Goal: Download file/media

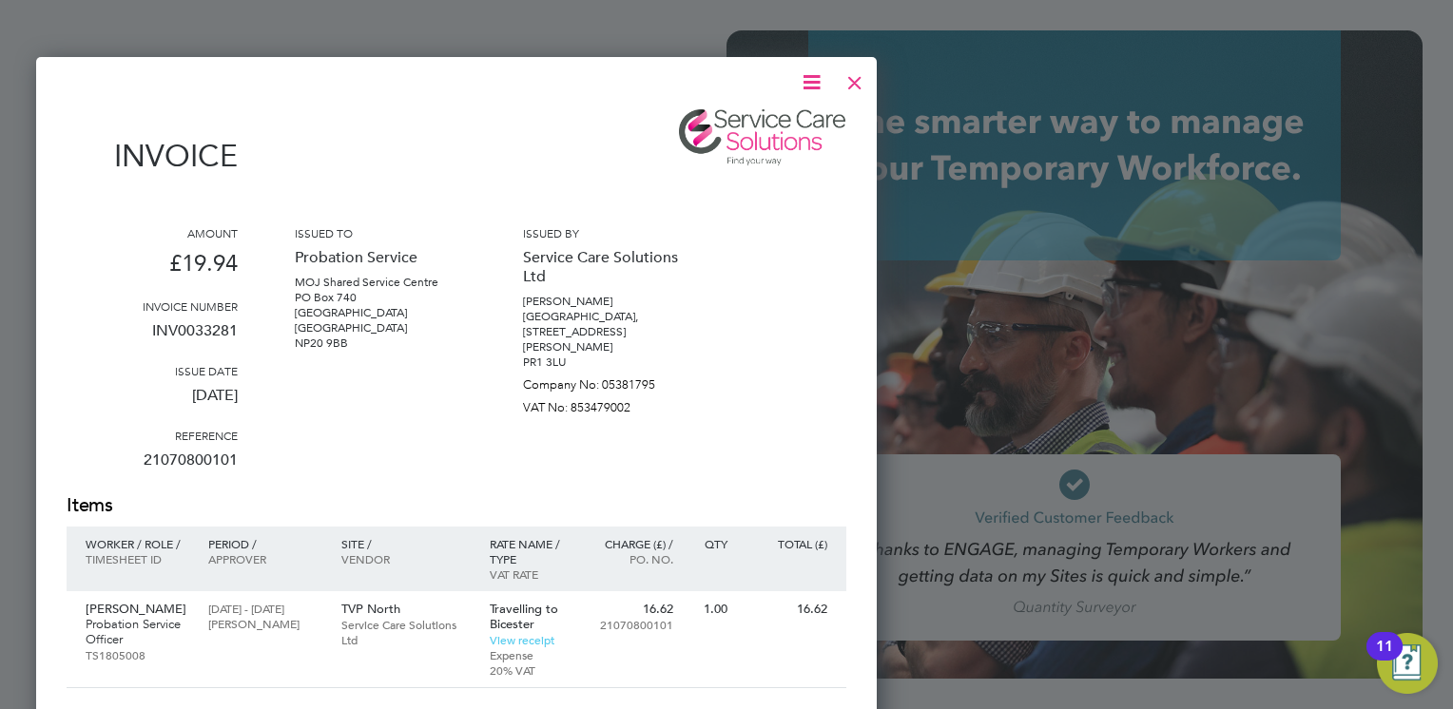
scroll to position [1027, 841]
click at [857, 86] on div at bounding box center [854, 78] width 34 height 34
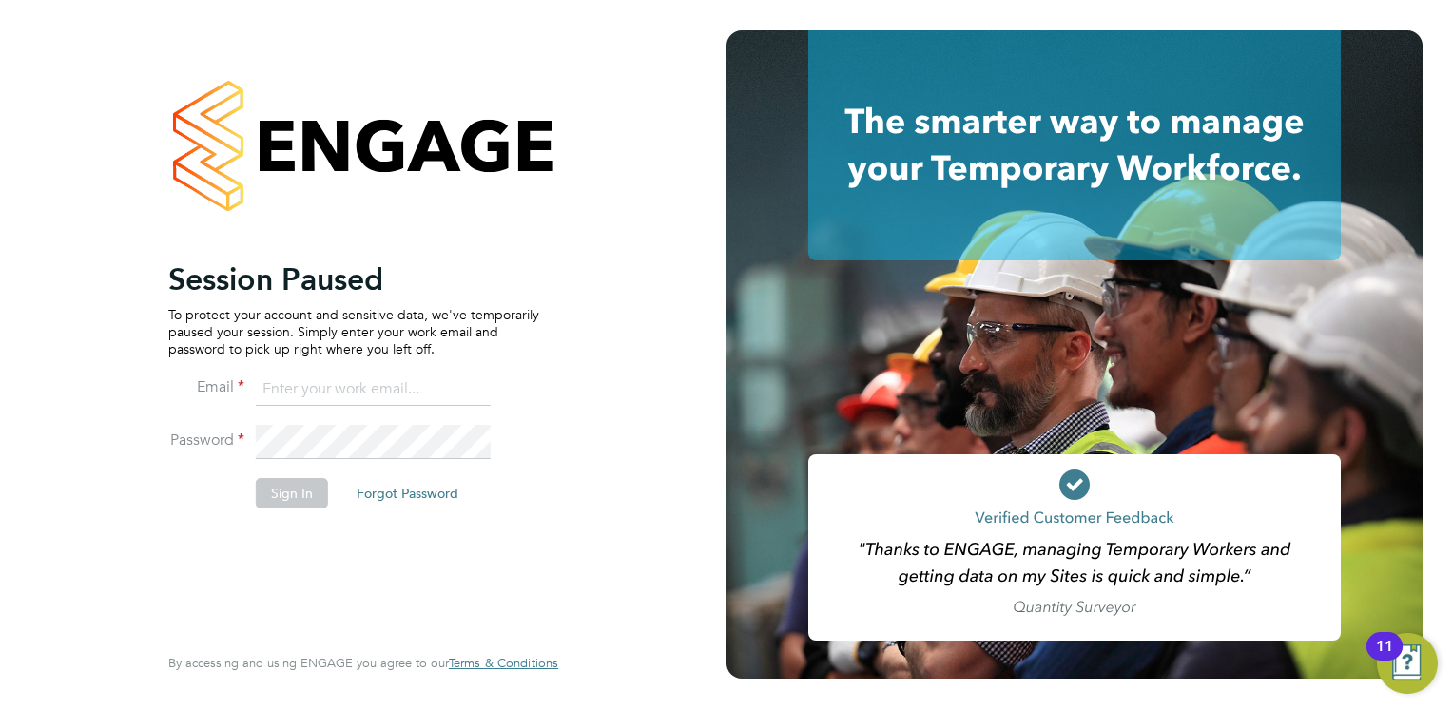
click at [336, 390] on input at bounding box center [373, 390] width 235 height 34
click at [475, 443] on keeper-lock "Open Keeper Popup" at bounding box center [472, 442] width 23 height 23
type input "[PERSON_NAME][EMAIL_ADDRESS][PERSON_NAME][DOMAIN_NAME]"
click at [296, 494] on button "Sign In" at bounding box center [292, 493] width 72 height 30
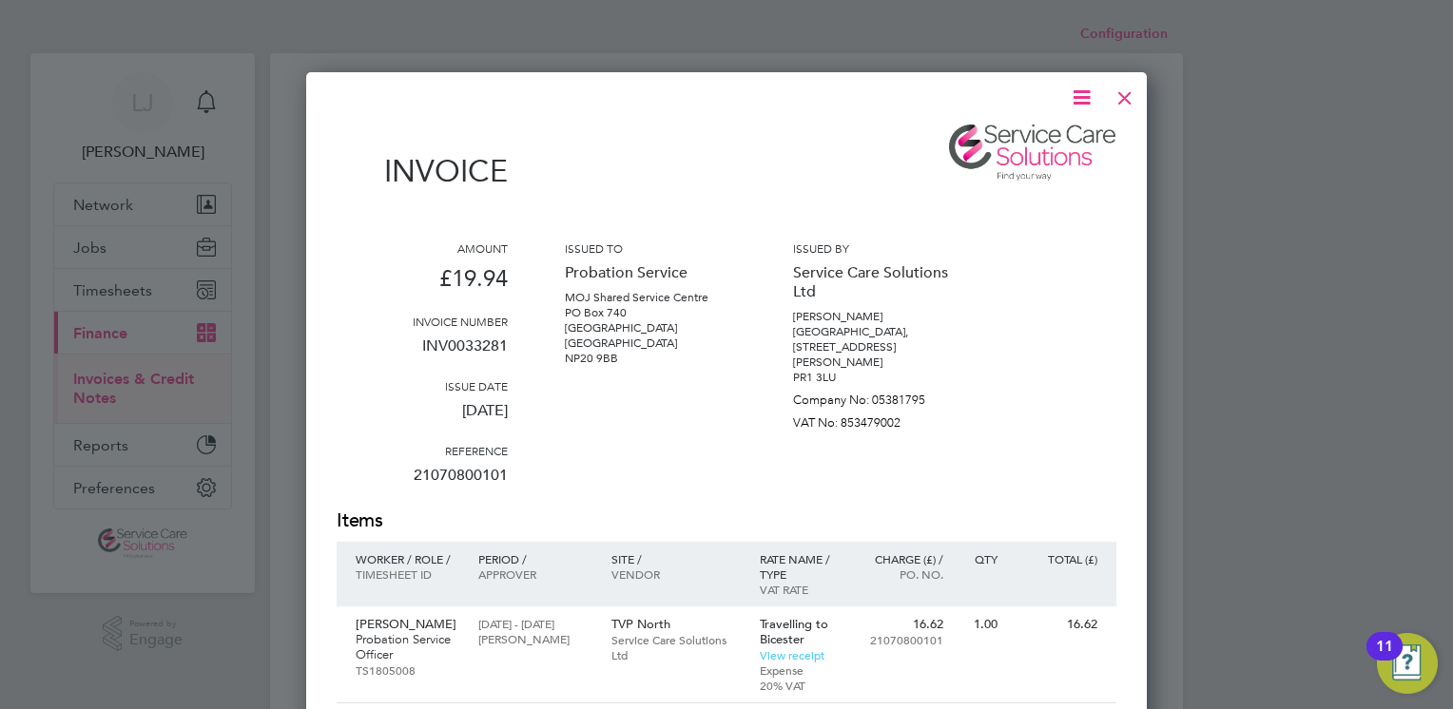
click at [1109, 93] on div at bounding box center [1124, 93] width 34 height 34
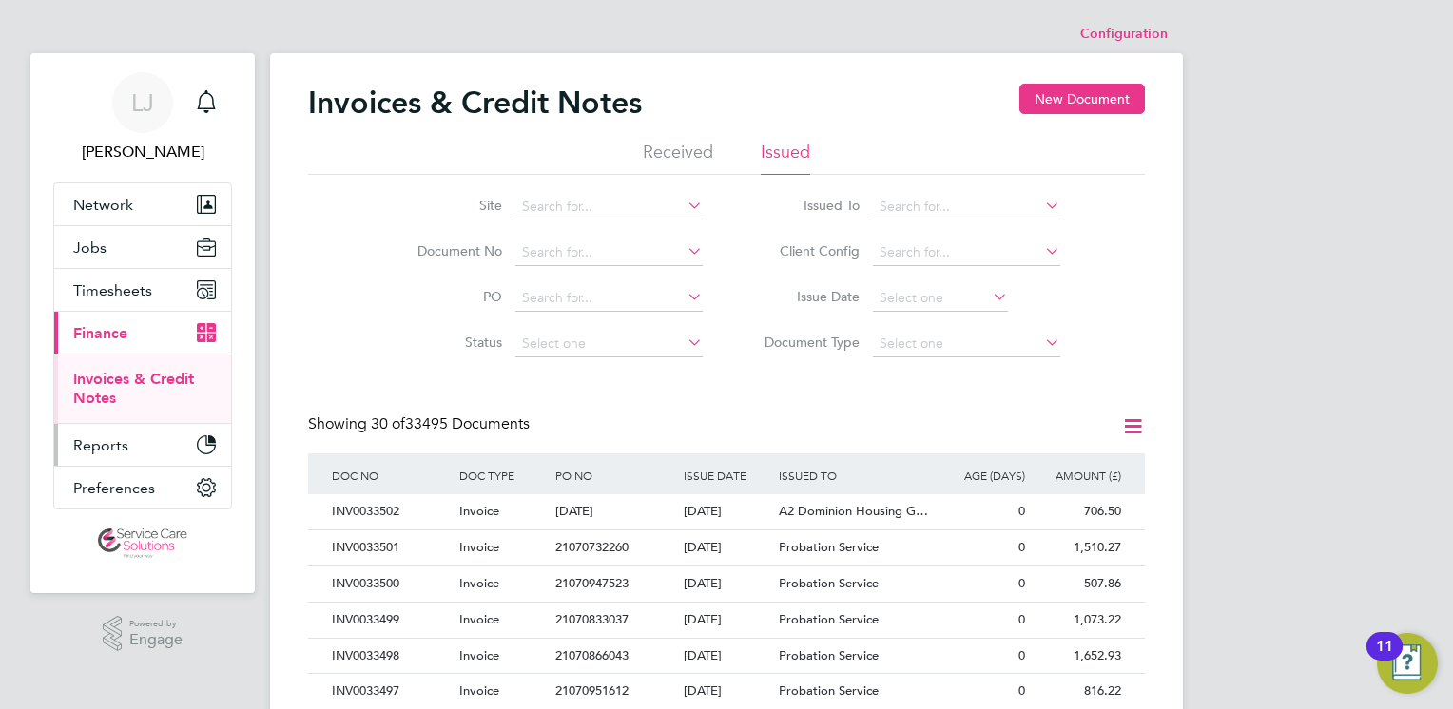
click at [103, 436] on span "Reports" at bounding box center [100, 445] width 55 height 18
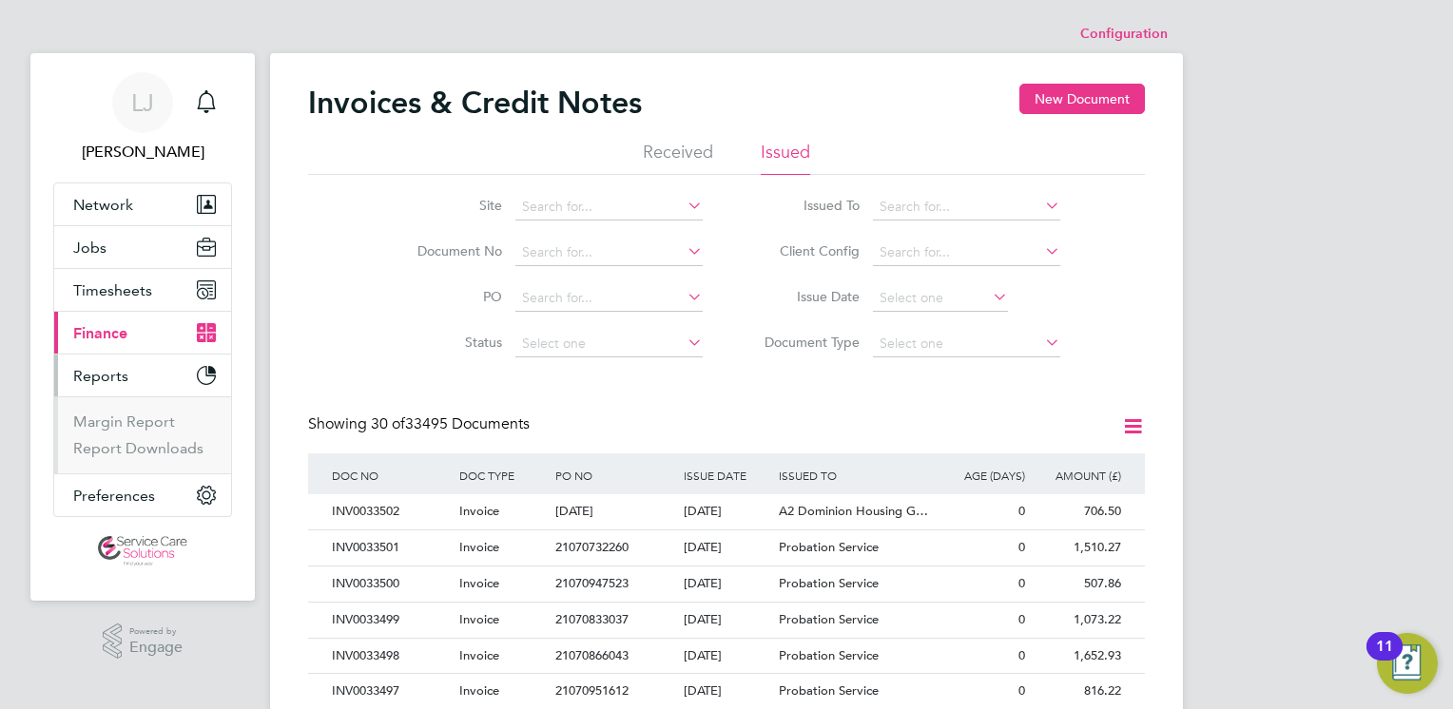
click at [119, 337] on span "Finance" at bounding box center [100, 333] width 54 height 18
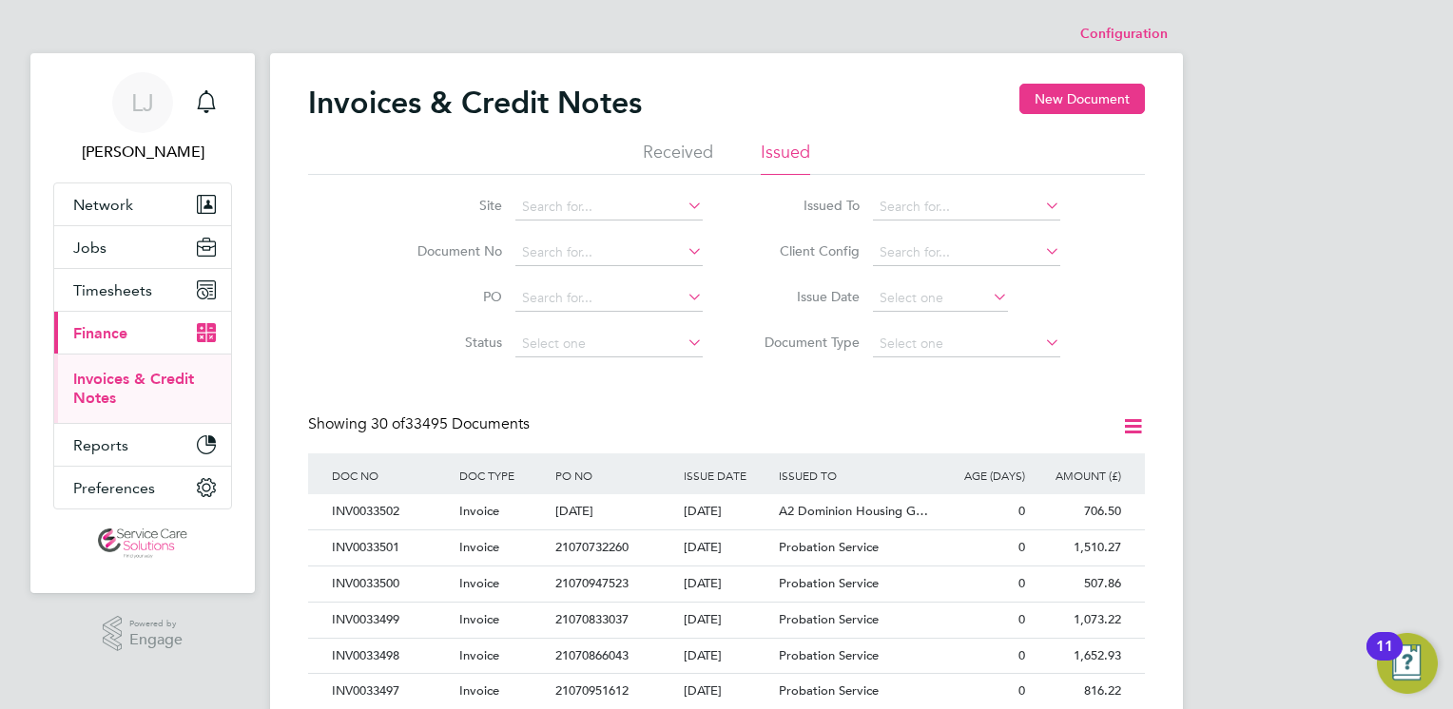
click at [113, 375] on link "Invoices & Credit Notes" at bounding box center [133, 388] width 121 height 37
click at [794, 153] on li "Issued" at bounding box center [784, 158] width 49 height 34
click at [1134, 422] on icon at bounding box center [1133, 426] width 24 height 24
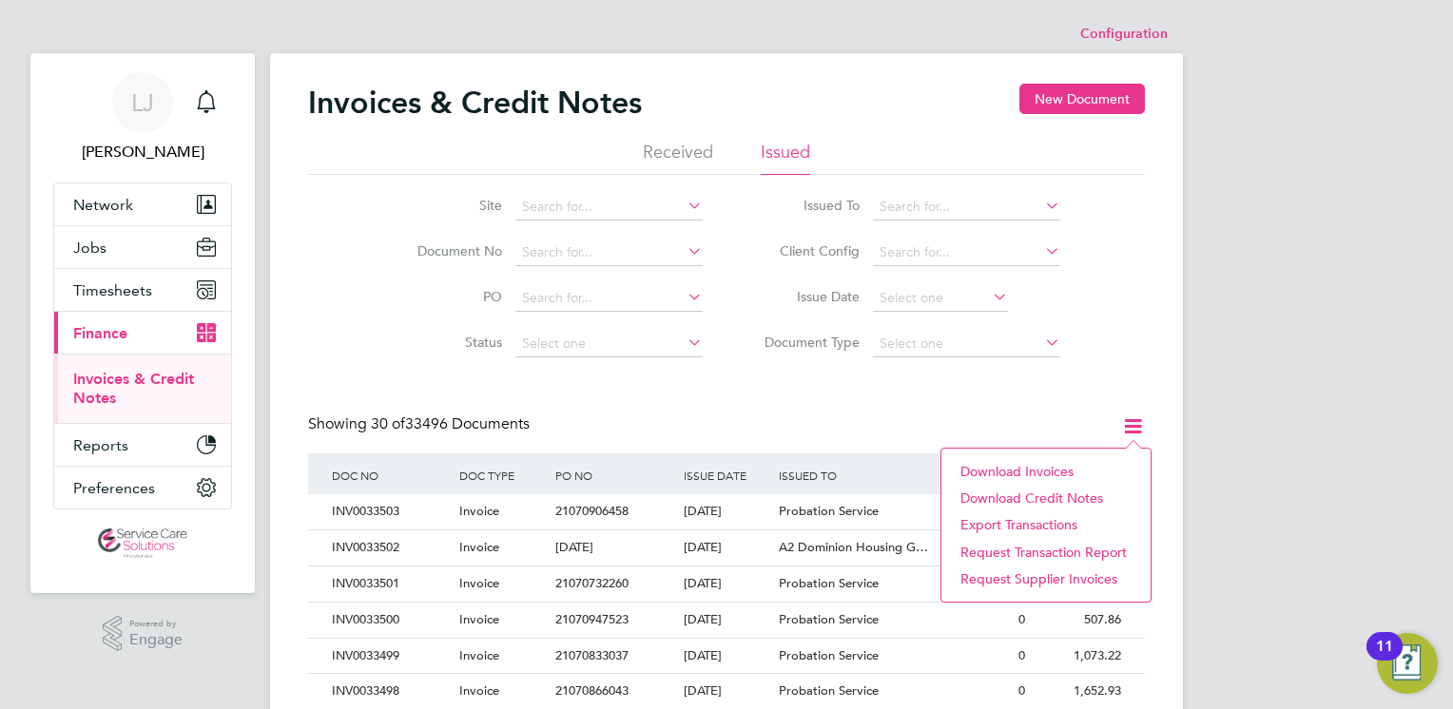
click at [1008, 496] on li "Download credit notes" at bounding box center [1046, 498] width 190 height 27
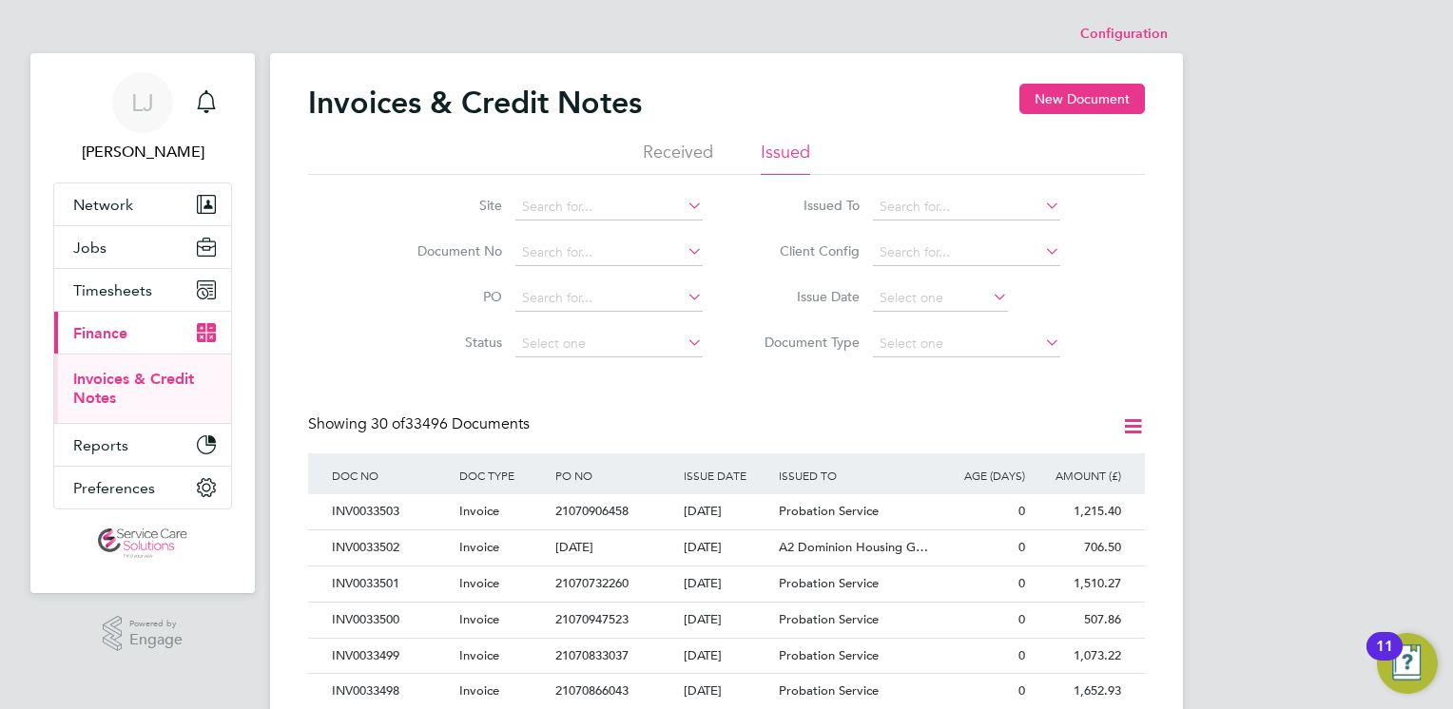
click at [1121, 428] on icon at bounding box center [1133, 426] width 24 height 24
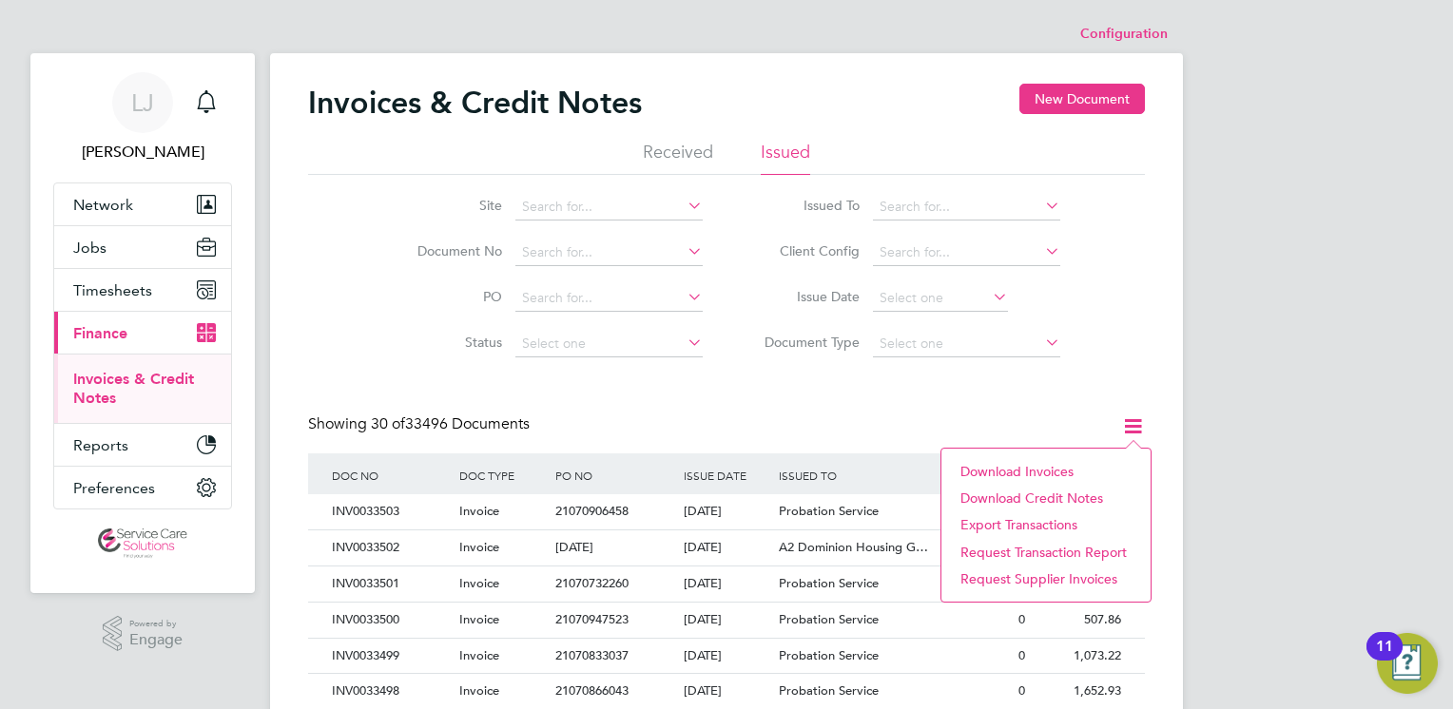
click at [1020, 468] on li "Download invoices" at bounding box center [1046, 471] width 190 height 27
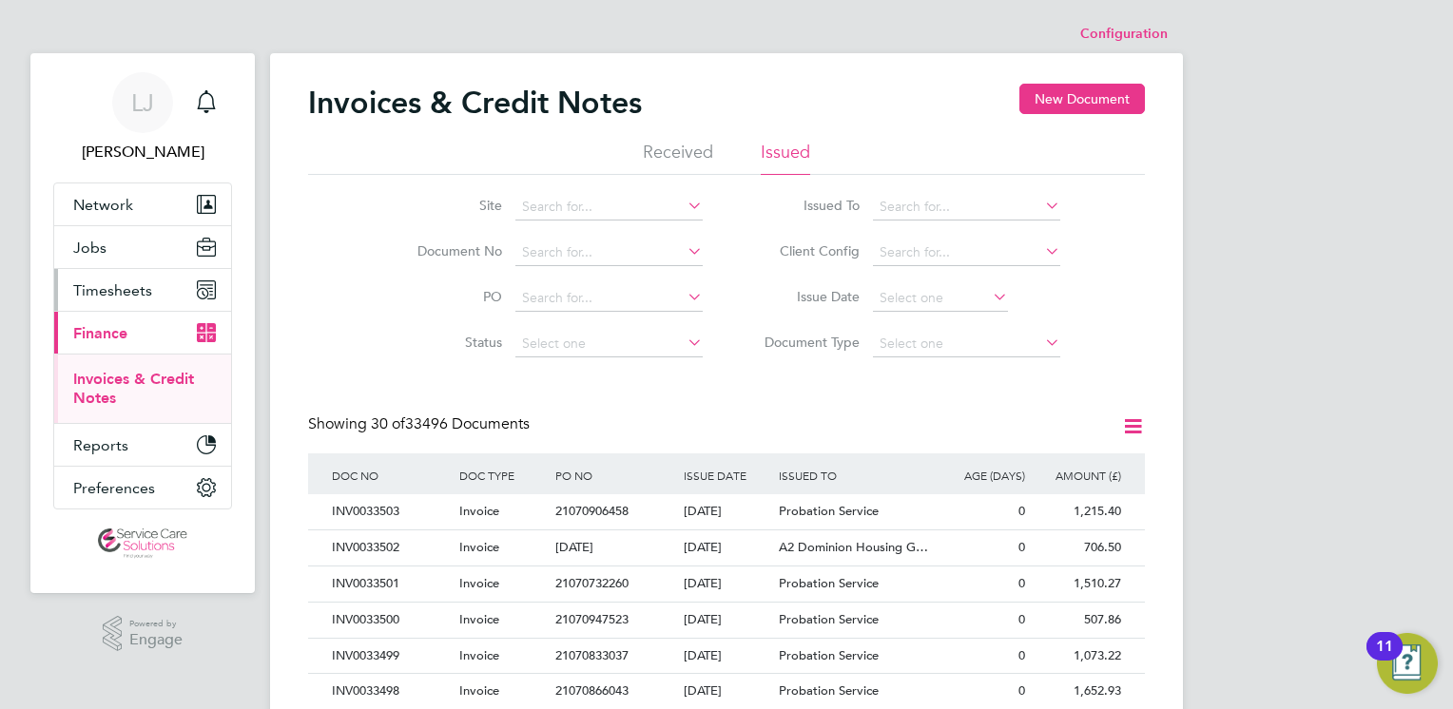
click at [110, 294] on span "Timesheets" at bounding box center [112, 290] width 79 height 18
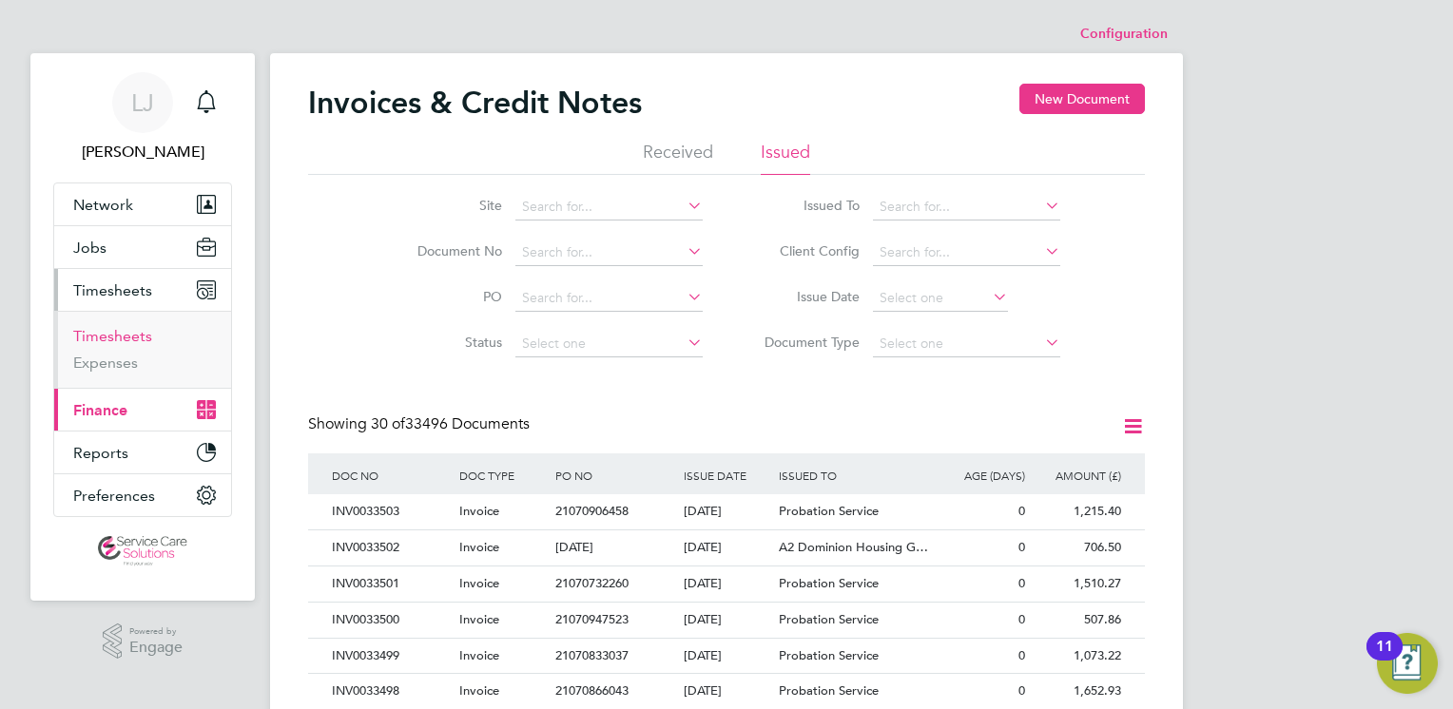
click at [110, 337] on link "Timesheets" at bounding box center [112, 336] width 79 height 18
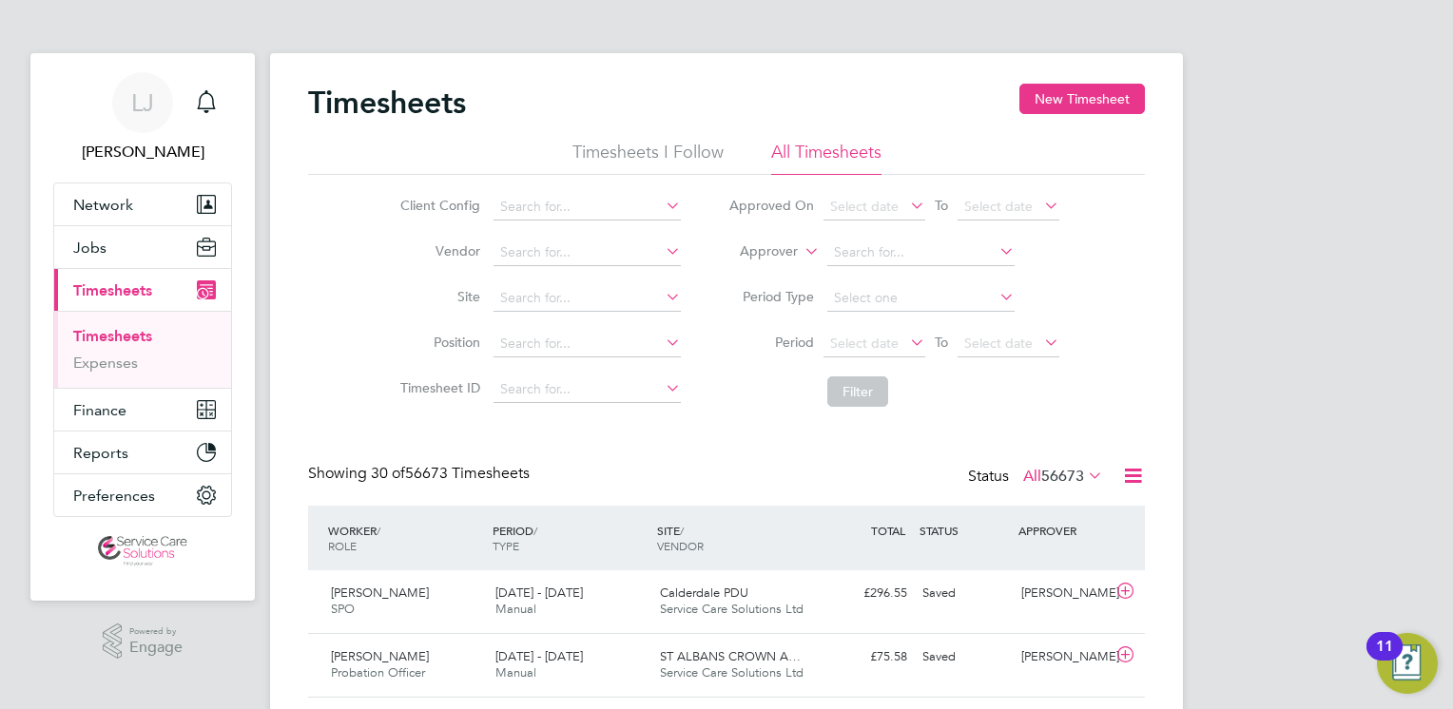
scroll to position [48, 165]
click at [1129, 472] on icon at bounding box center [1133, 476] width 24 height 24
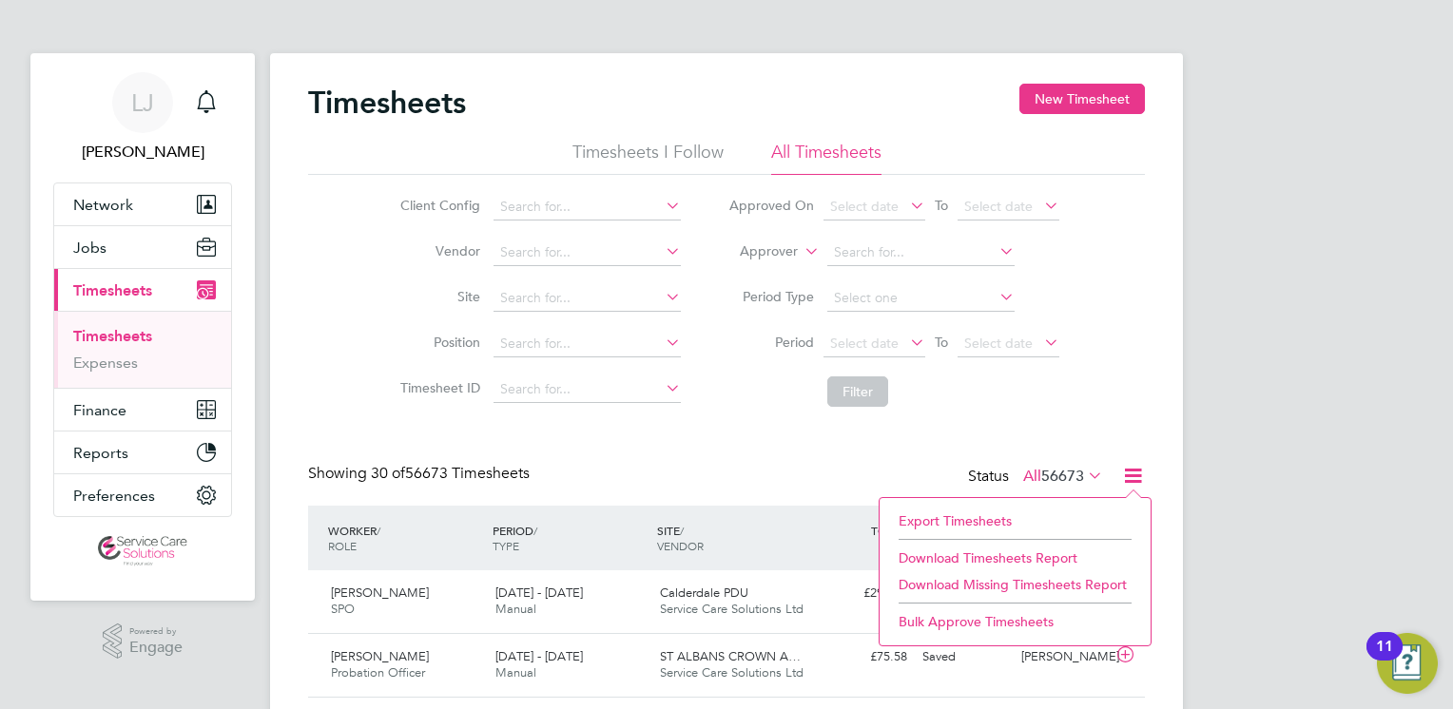
click at [926, 554] on li "Download Timesheets Report" at bounding box center [1015, 558] width 252 height 27
